Goal: Task Accomplishment & Management: Manage account settings

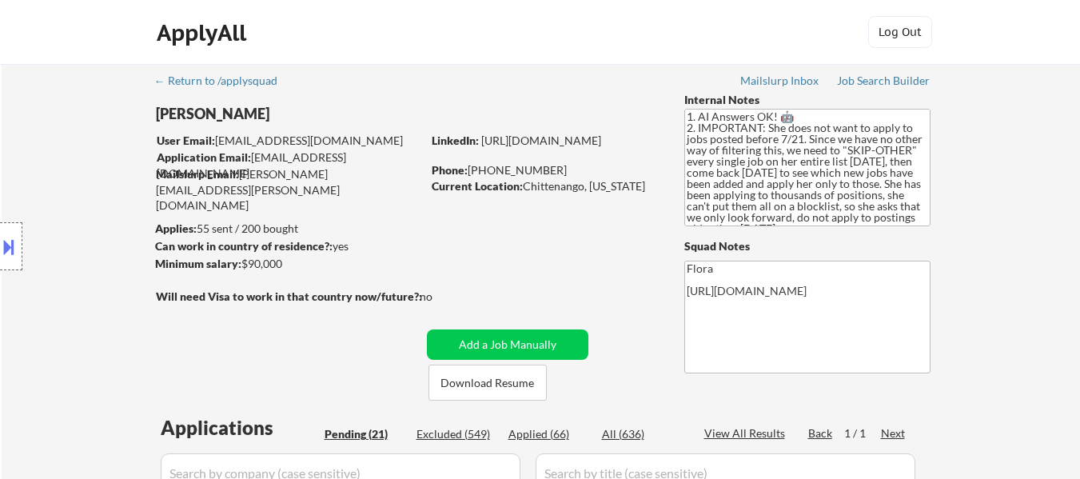
select select ""pending""
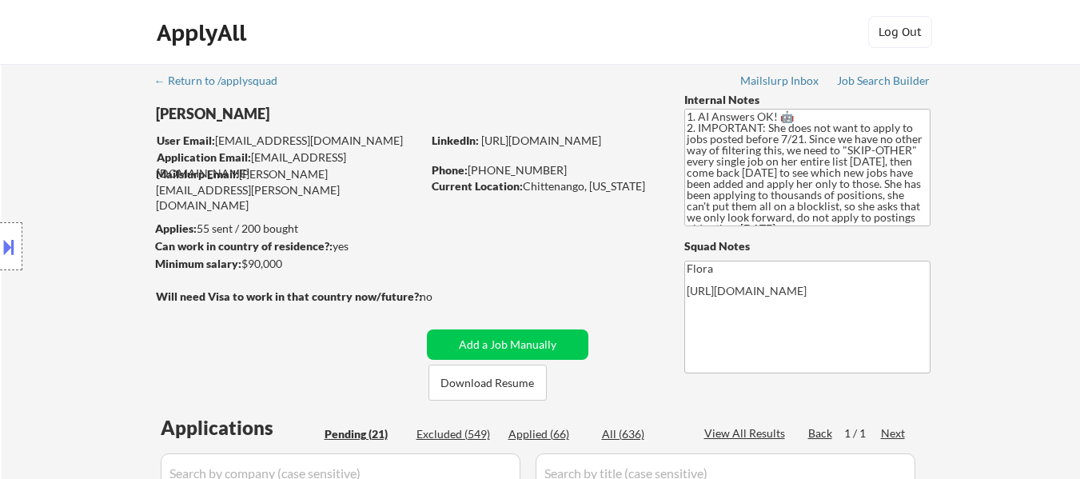
select select ""pending""
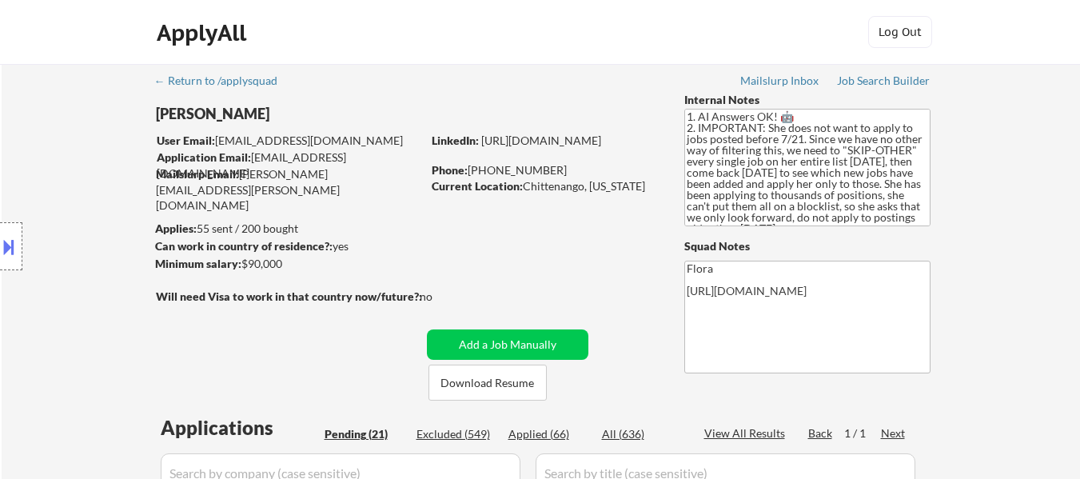
select select ""pending""
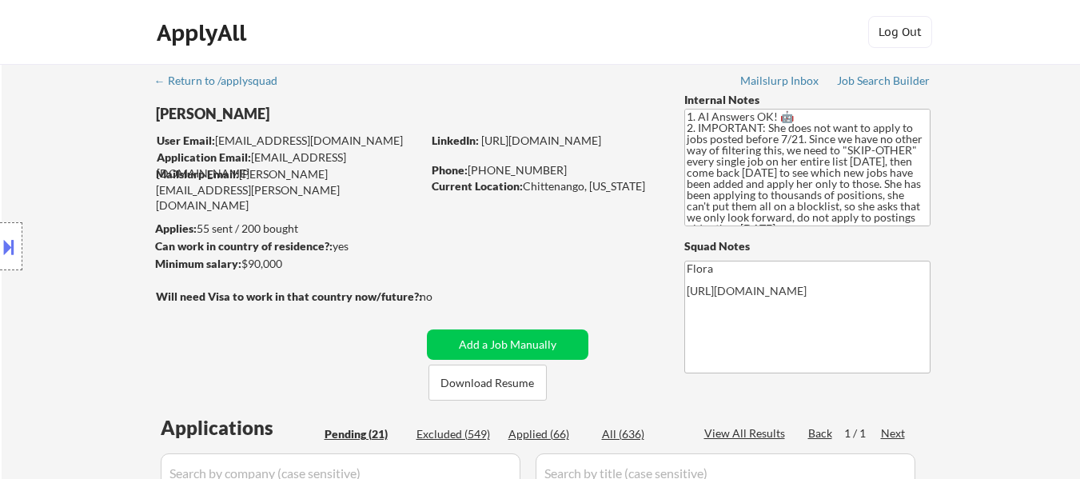
select select ""pending""
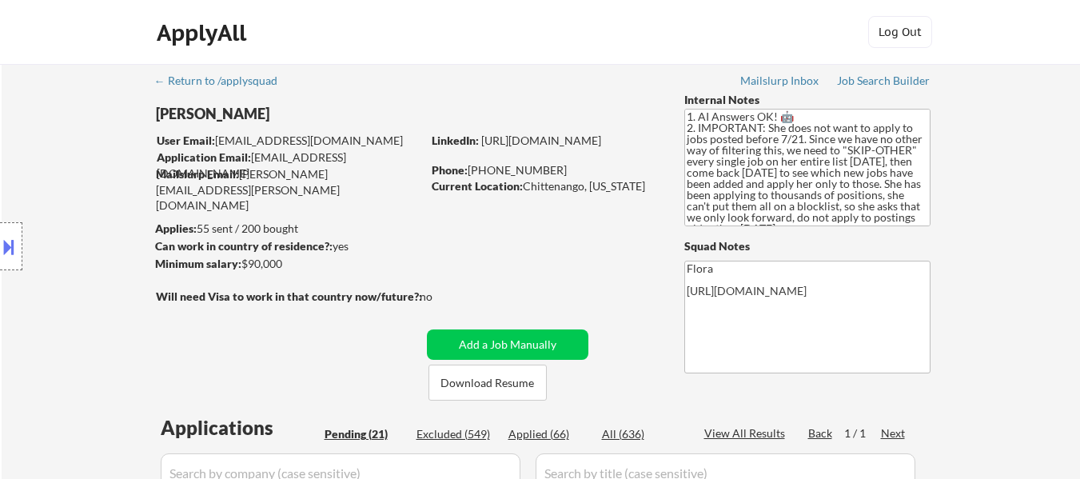
select select ""pending""
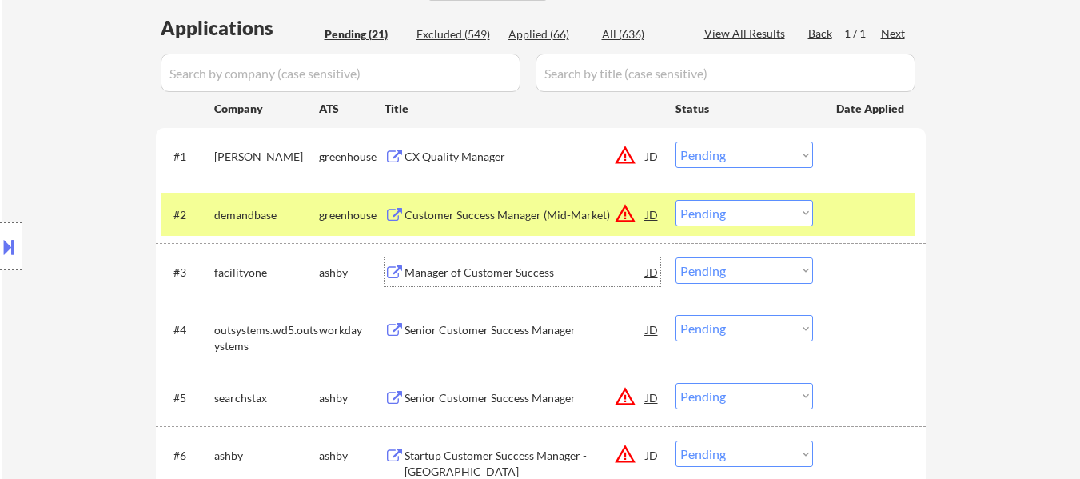
click at [541, 270] on div "Manager of Customer Success" at bounding box center [524, 273] width 241 height 16
